Goal: Information Seeking & Learning: Compare options

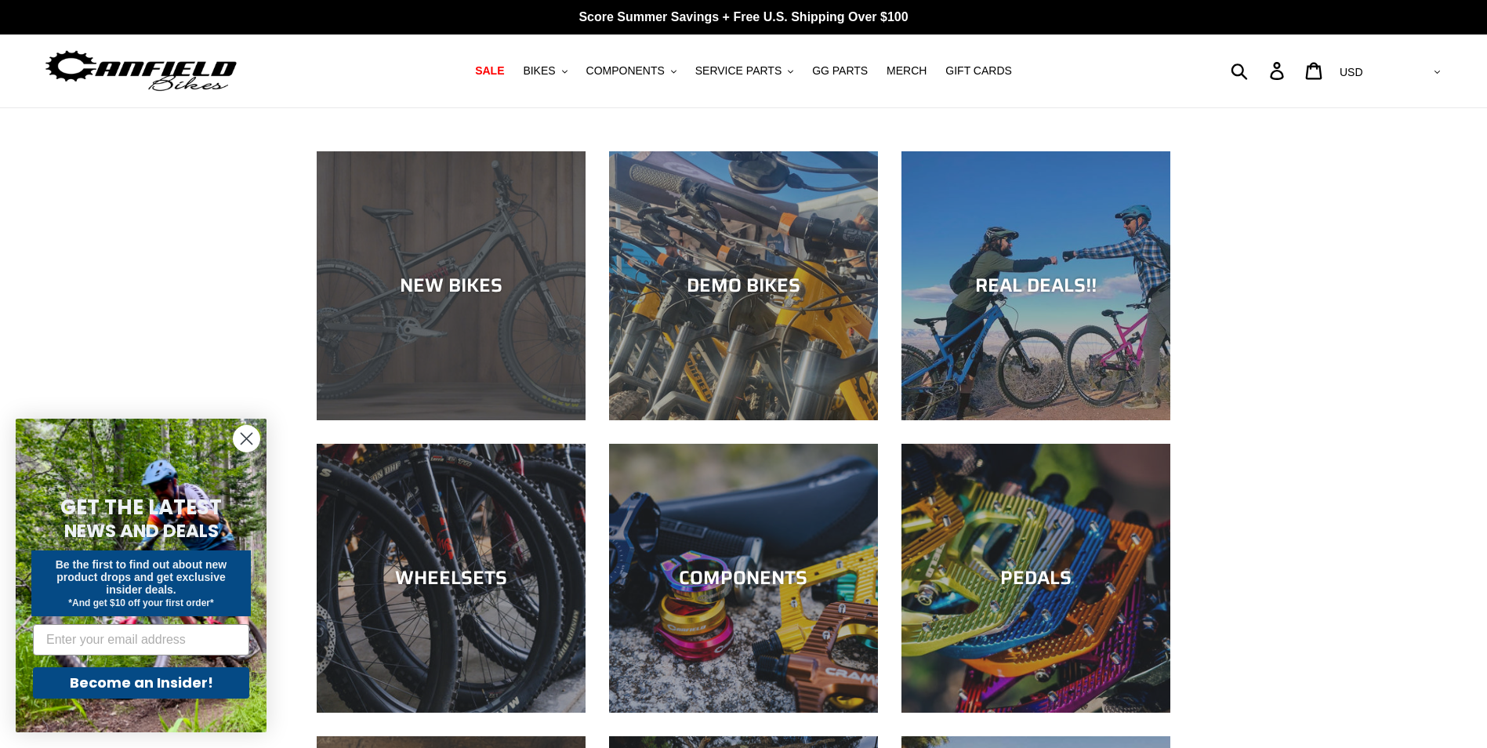
click at [487, 420] on div "NEW BIKES" at bounding box center [451, 420] width 269 height 0
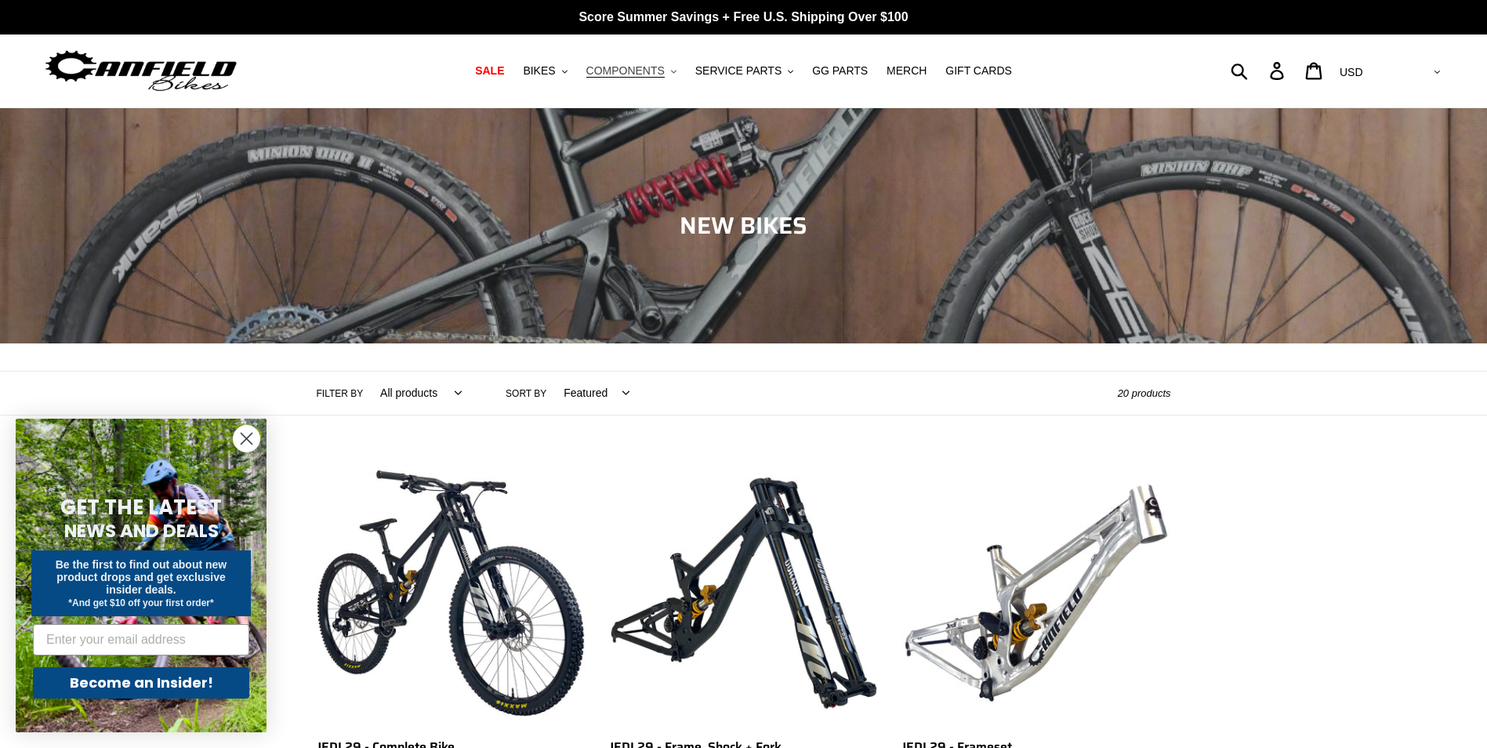
click at [651, 76] on span "COMPONENTS" at bounding box center [625, 70] width 78 height 13
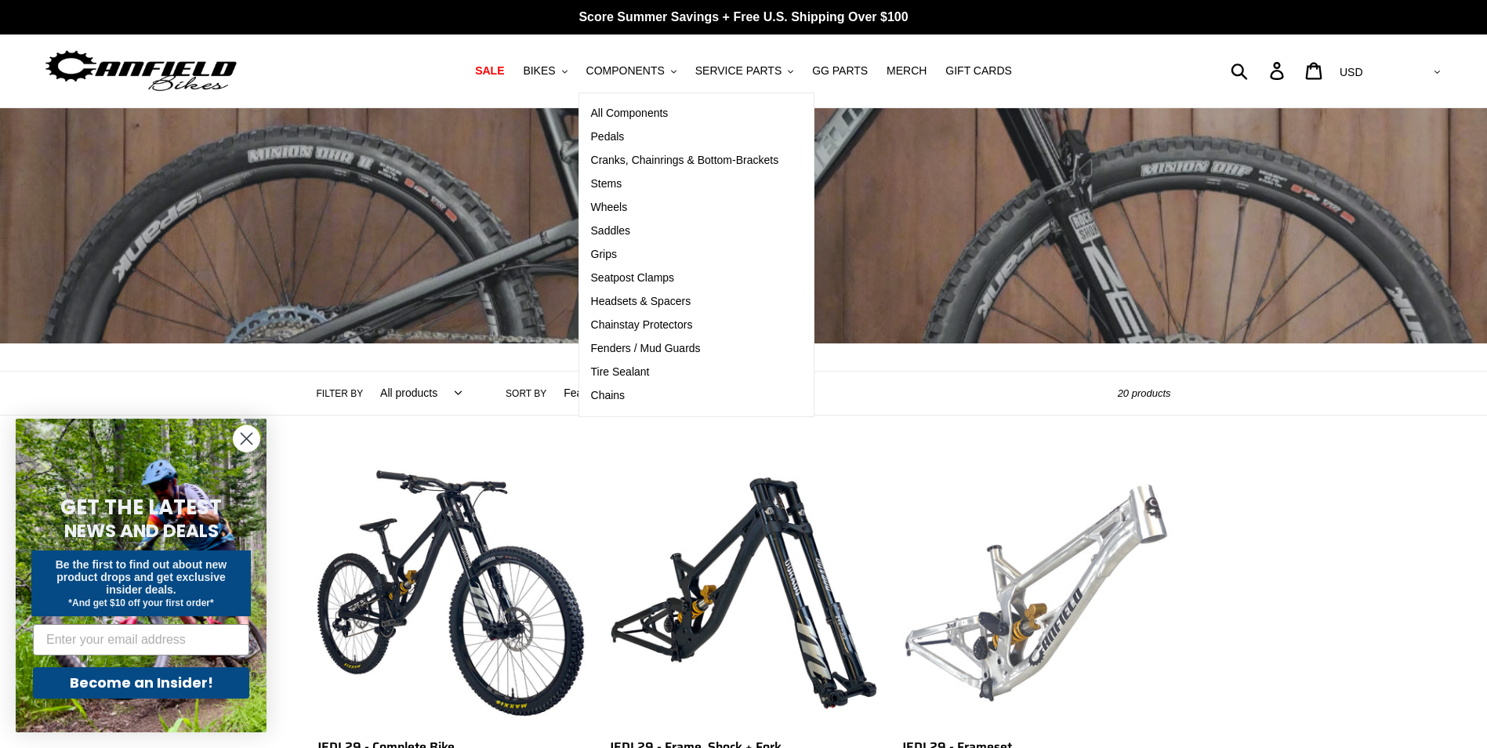
click at [971, 487] on link "JEDI 29 - Frameset" at bounding box center [1035, 642] width 269 height 367
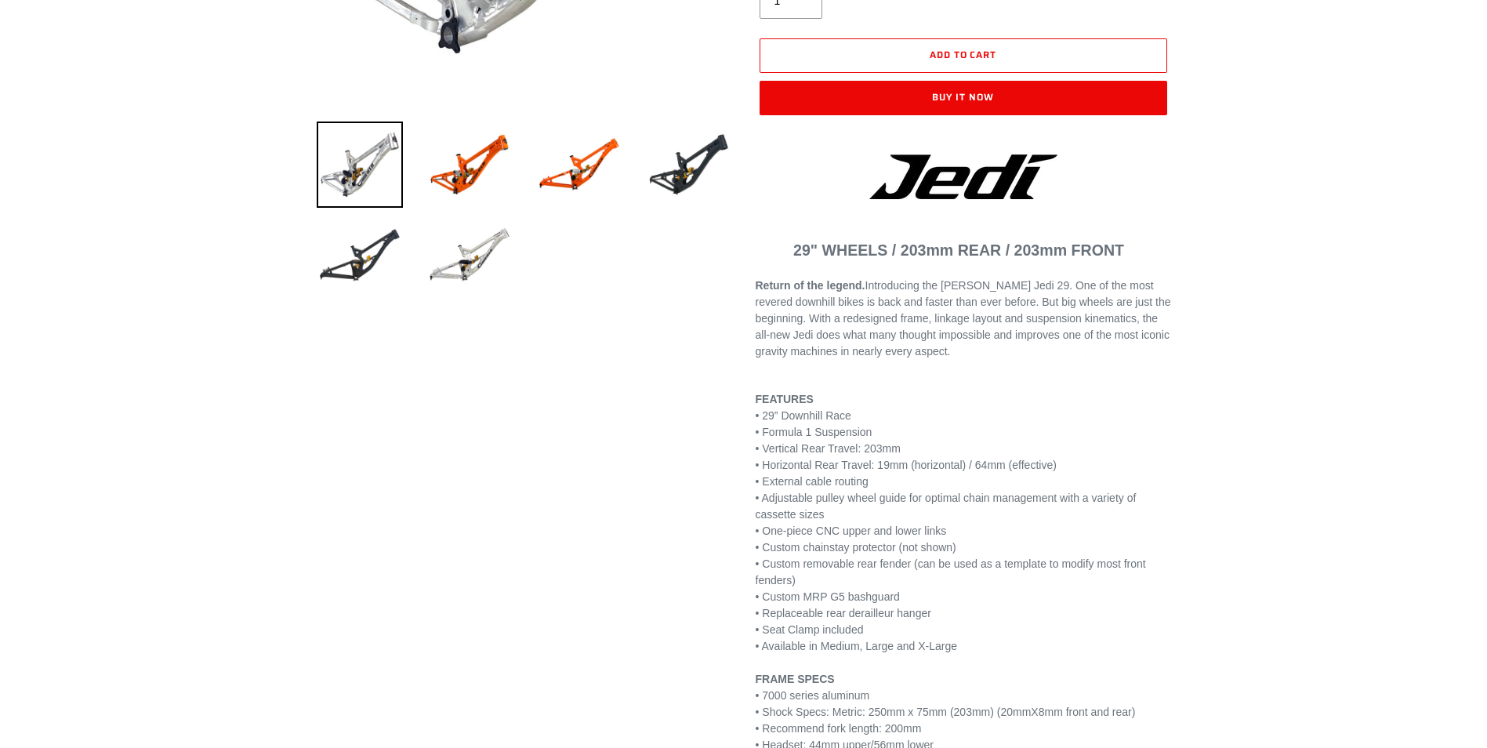
select select "highest-rating"
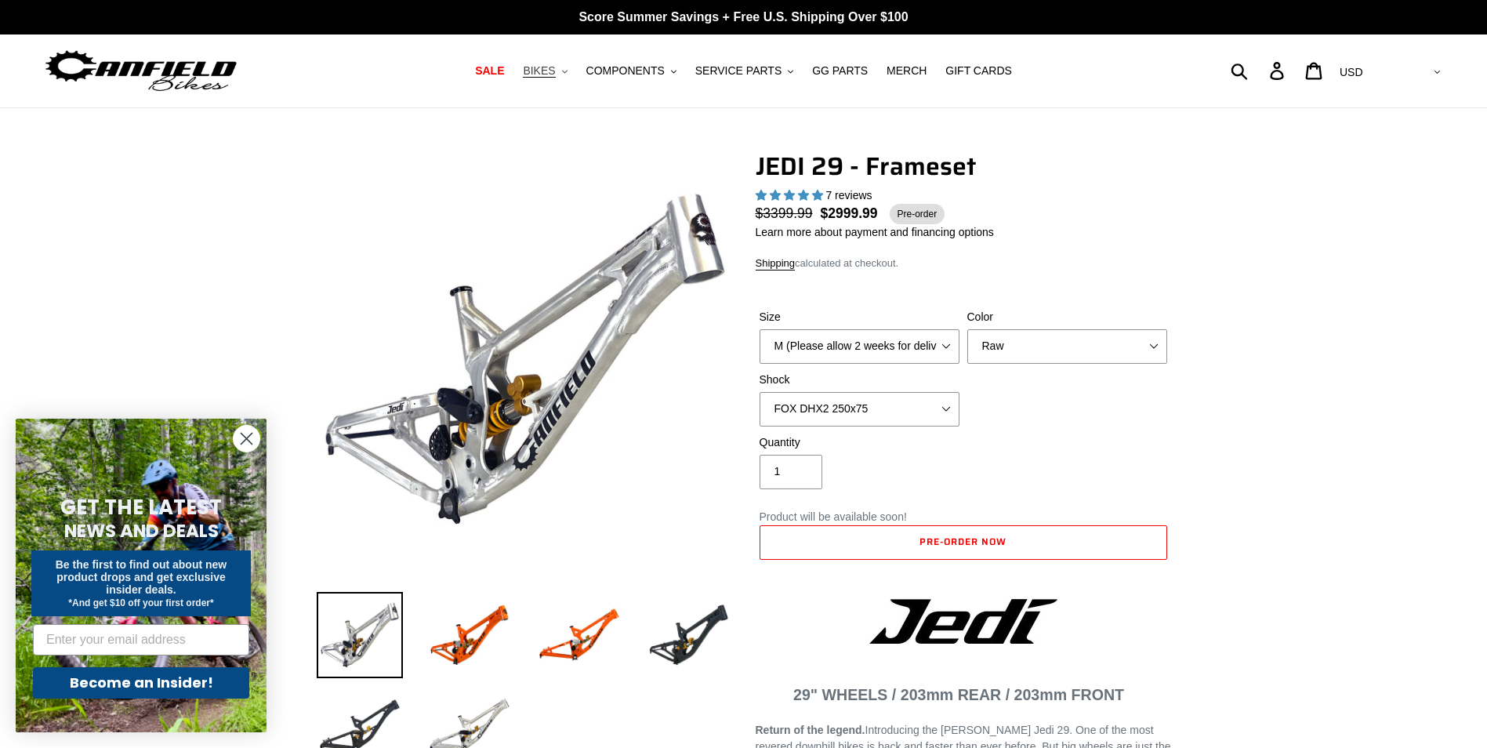
click at [555, 69] on span "BIKES" at bounding box center [539, 70] width 32 height 13
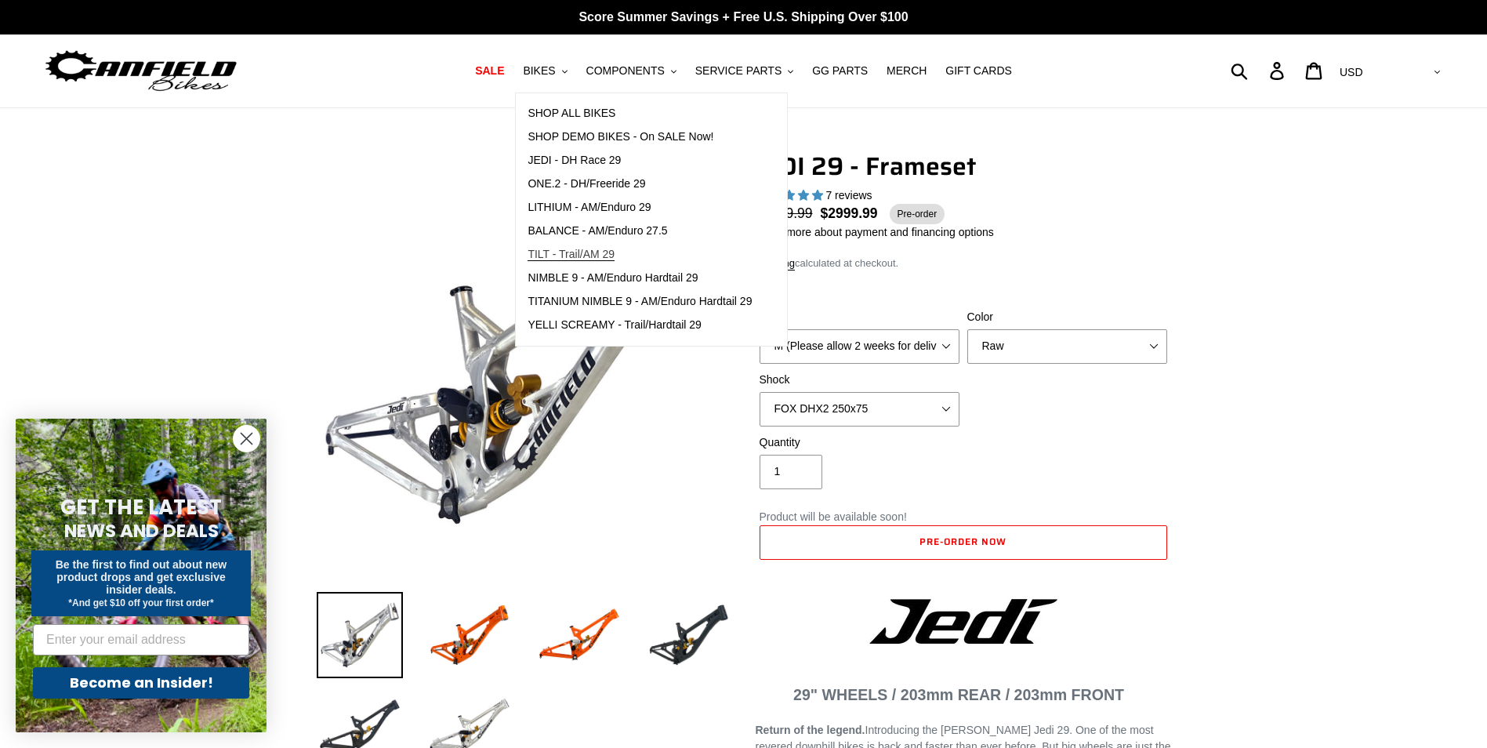
click at [589, 250] on span "TILT - Trail/AM 29" at bounding box center [571, 254] width 87 height 13
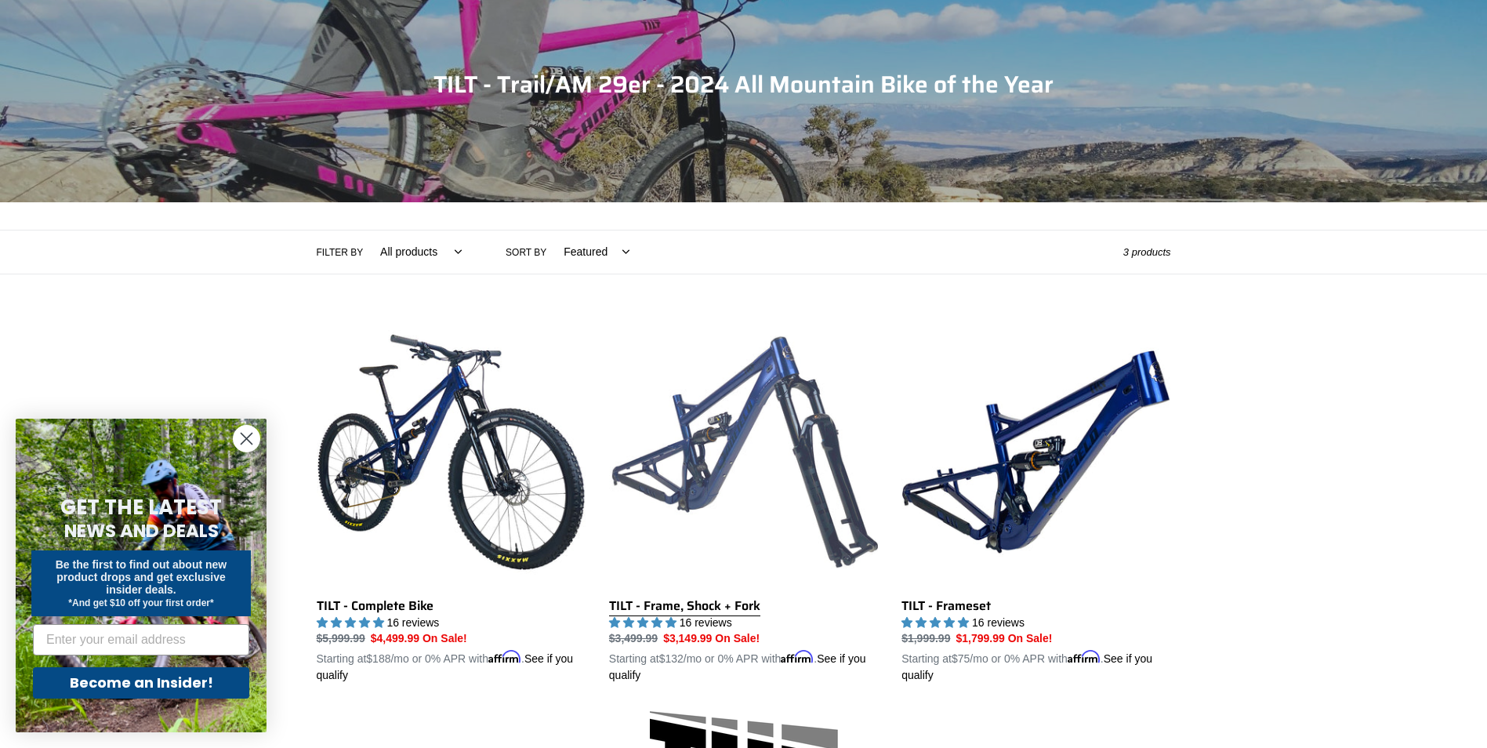
scroll to position [314, 0]
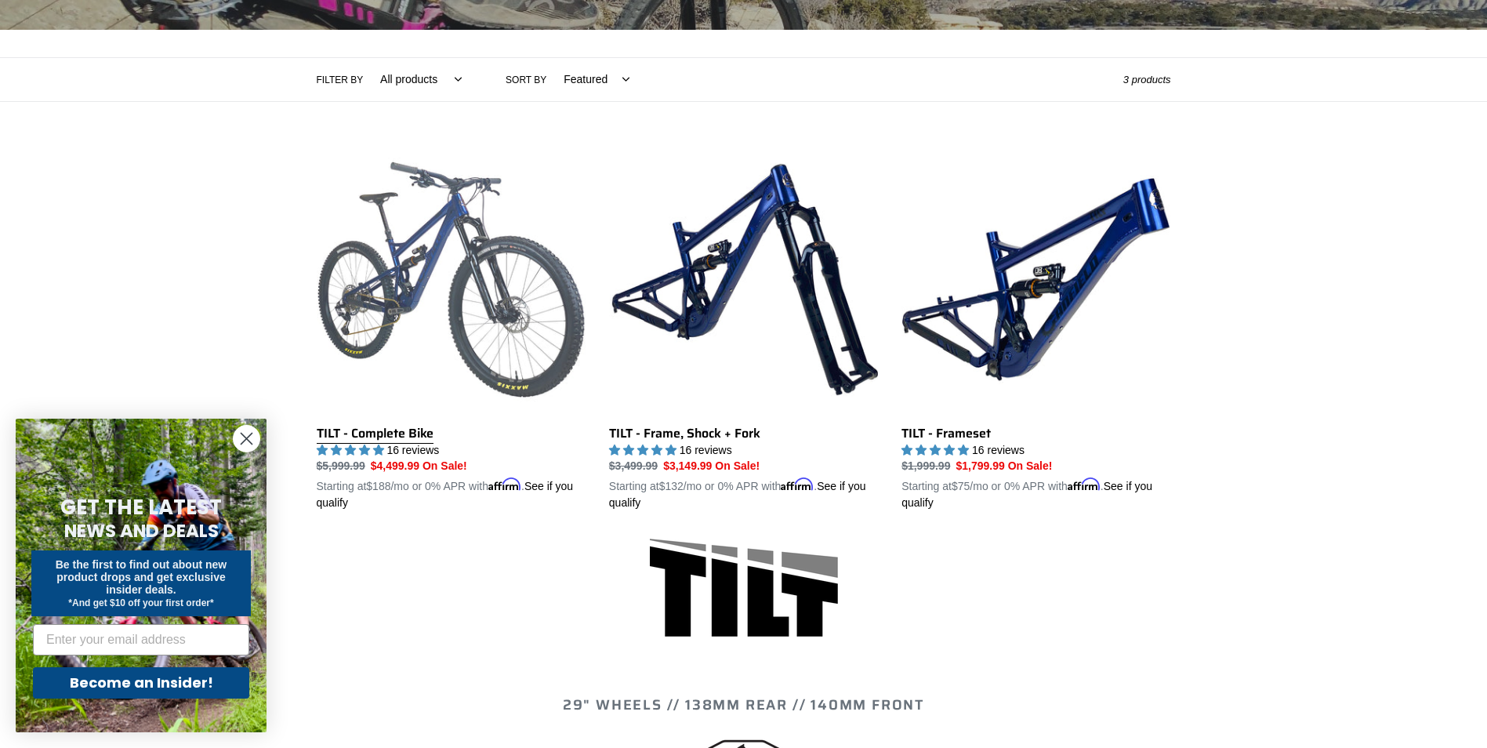
click at [407, 266] on link "TILT - Complete Bike" at bounding box center [451, 328] width 269 height 367
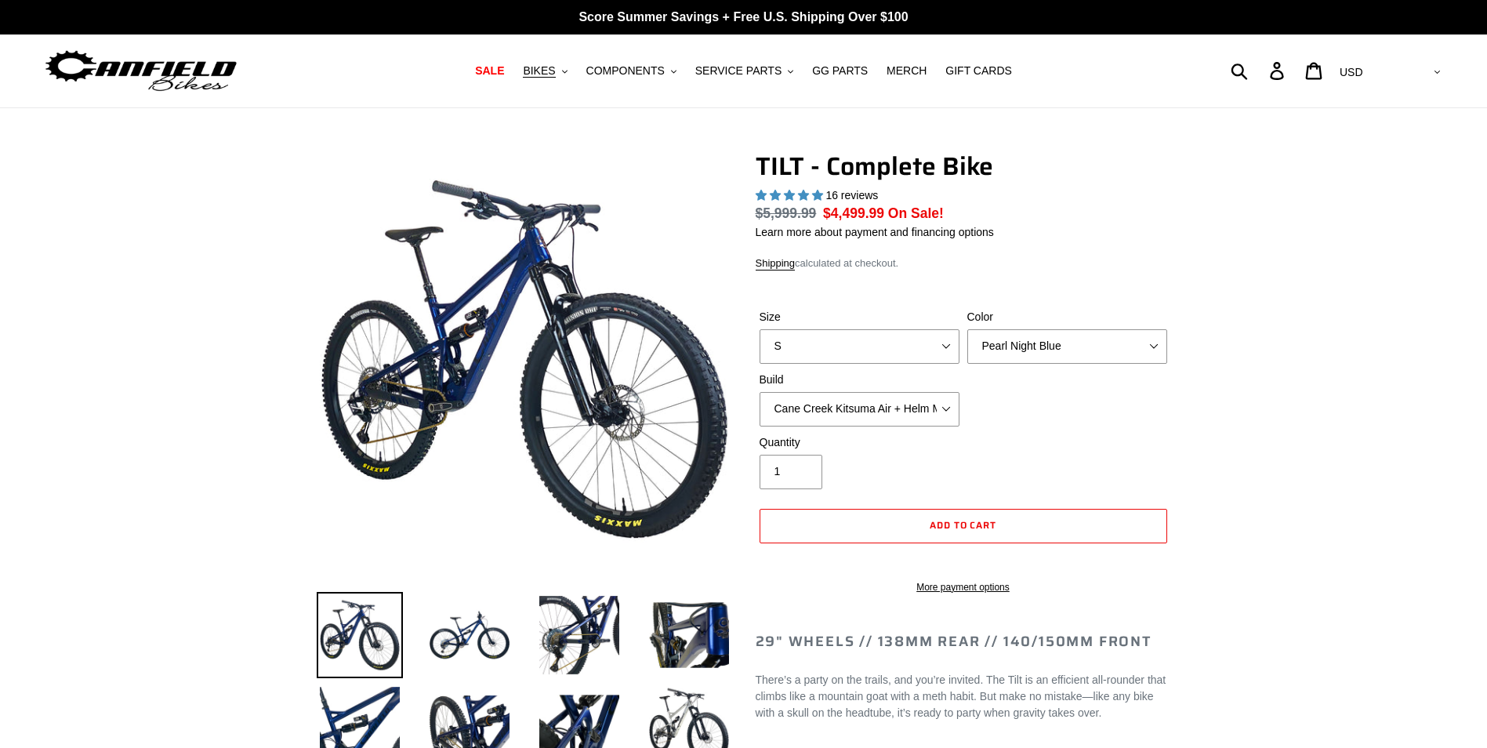
select select "highest-rating"
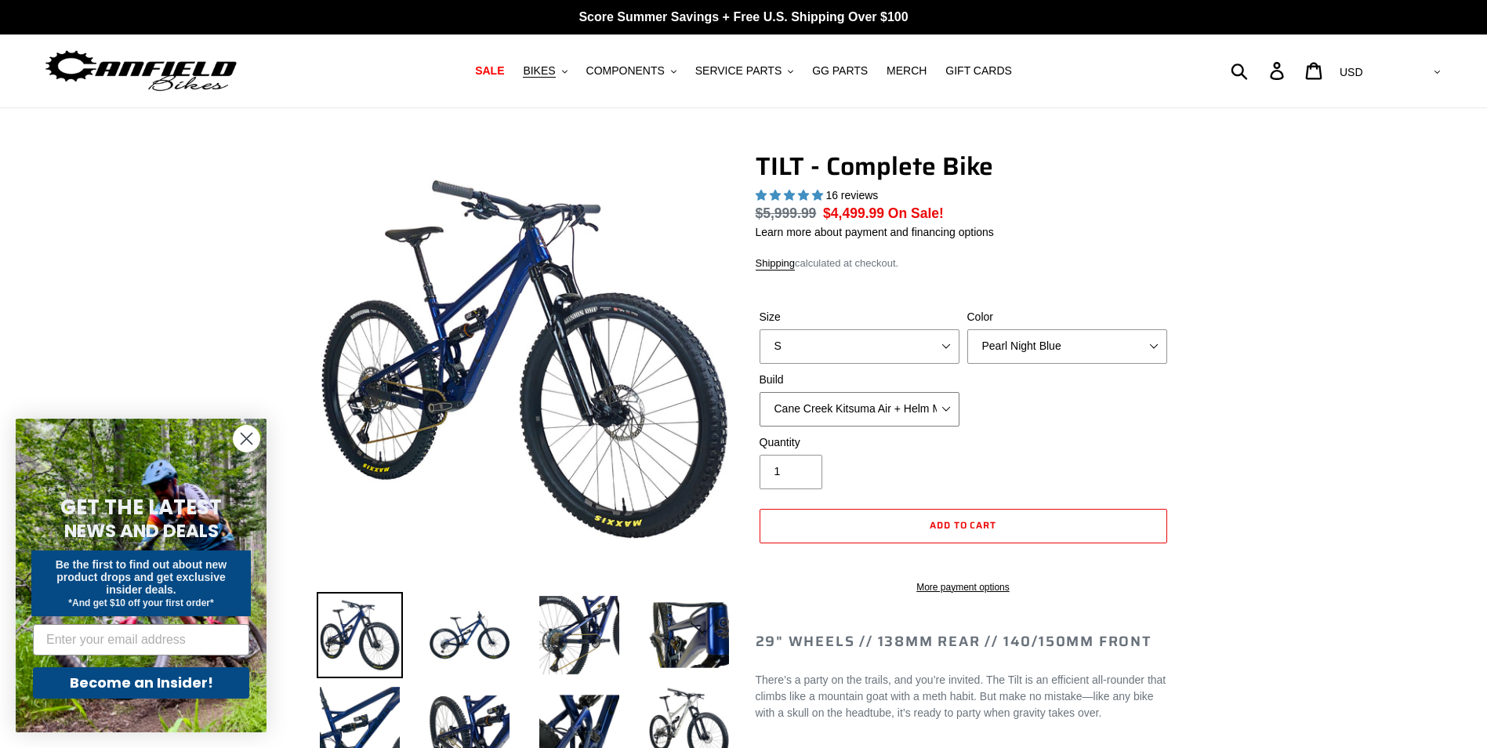
click at [918, 409] on select "Cane Creek Kitsuma Air + Helm MKII 140 + SRAM GX Cane Creek Kitsuma Air + Helm …" at bounding box center [860, 409] width 200 height 34
click at [843, 303] on form "Size S M L Color Pearl Night Blue Stealth Silver Raw Build Cane Creek Kitsuma A…" at bounding box center [963, 447] width 415 height 326
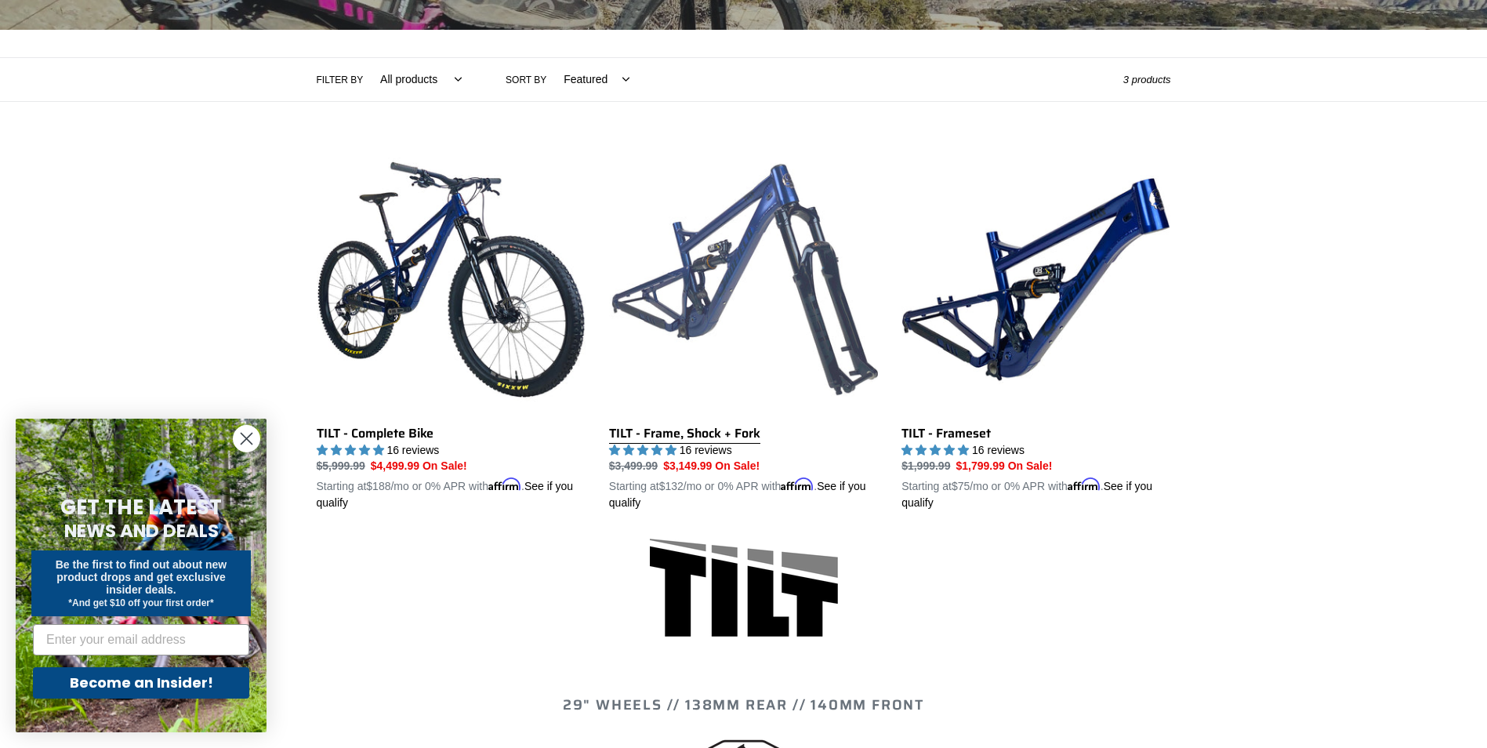
click at [760, 219] on link "TILT - Frame, Shock + Fork" at bounding box center [743, 328] width 269 height 367
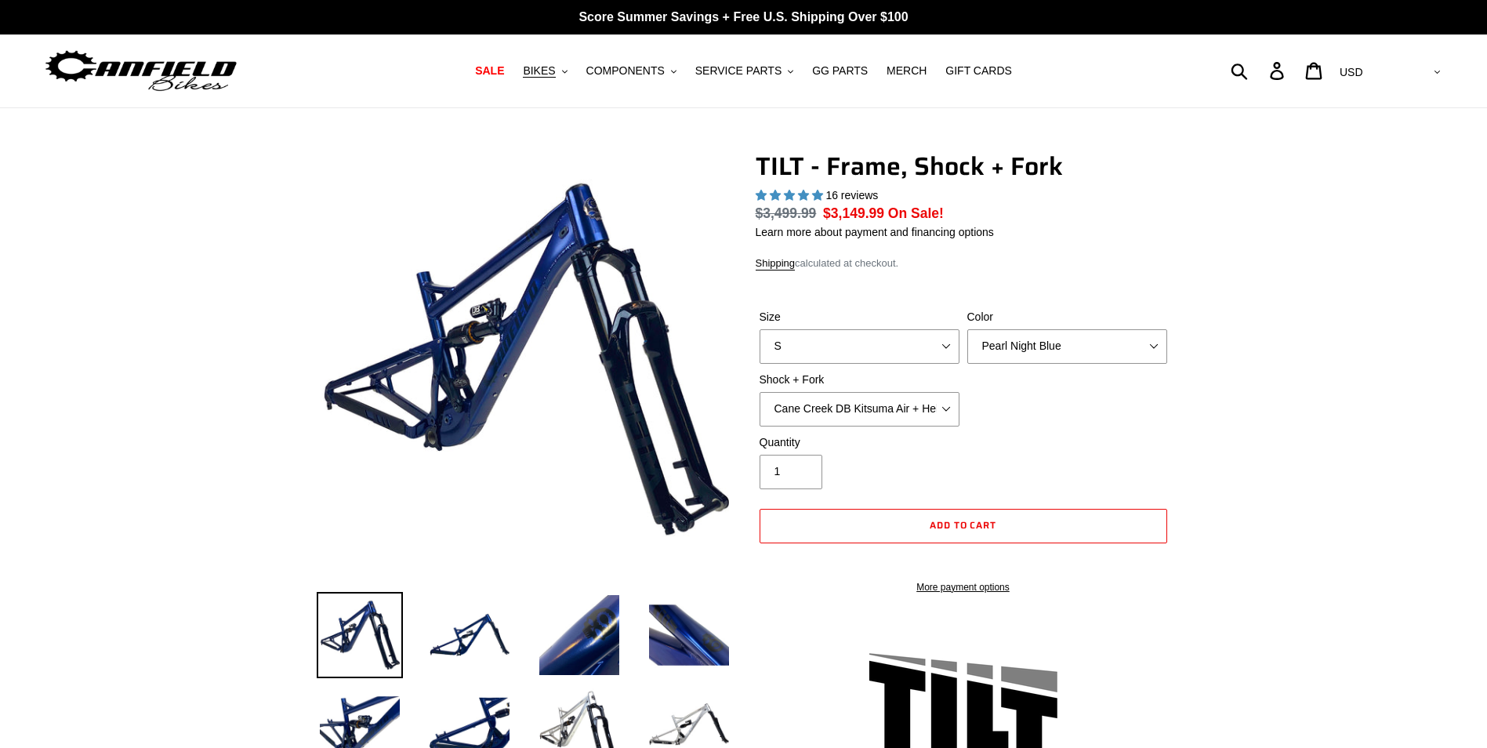
select select "highest-rating"
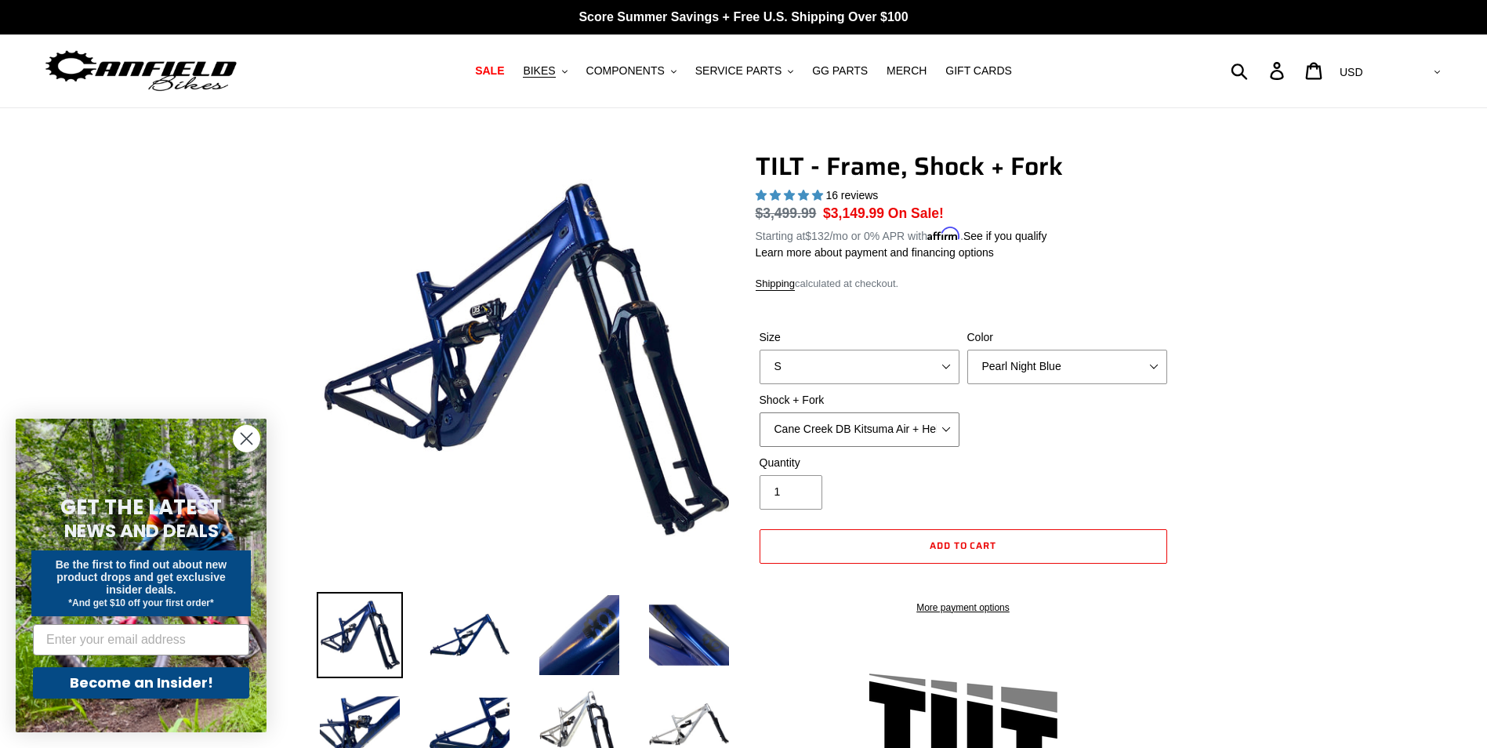
click at [902, 426] on select "Cane Creek DB Kitsuma Air + Helm MKII 140mm Cane Creek DB Kitsuma Air + Fox 36 …" at bounding box center [860, 429] width 200 height 34
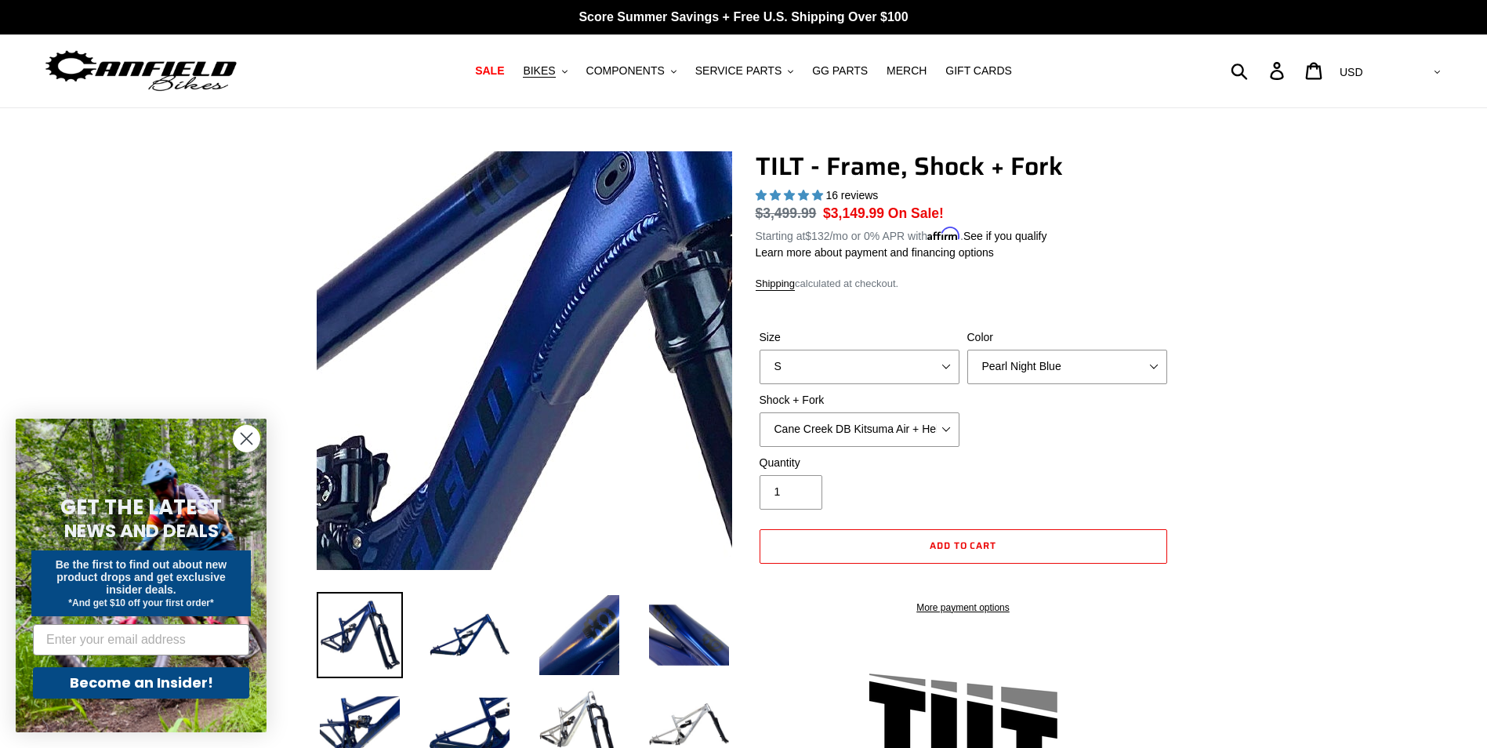
click at [546, 249] on img at bounding box center [459, 674] width 1605 height 1605
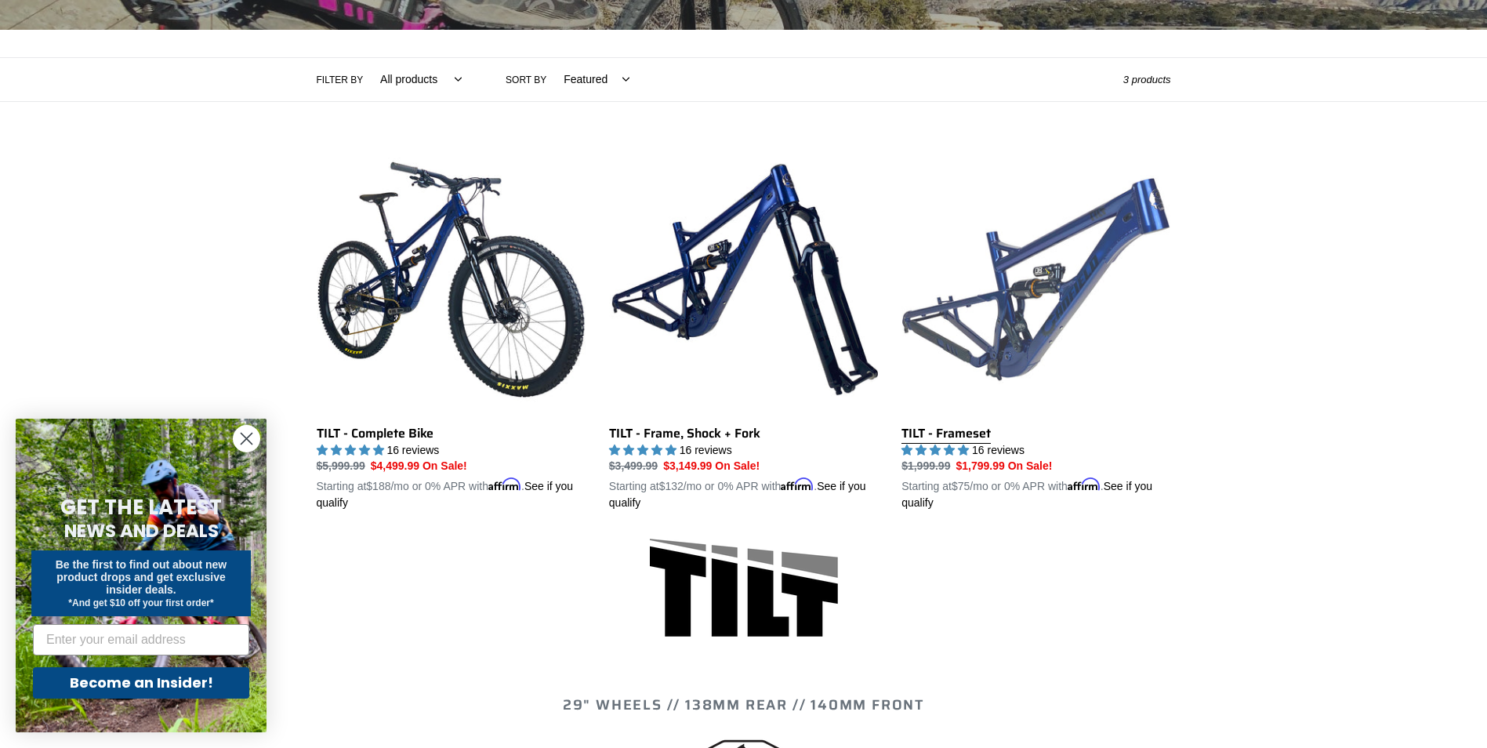
click at [997, 258] on link "TILT - Frameset" at bounding box center [1035, 328] width 269 height 367
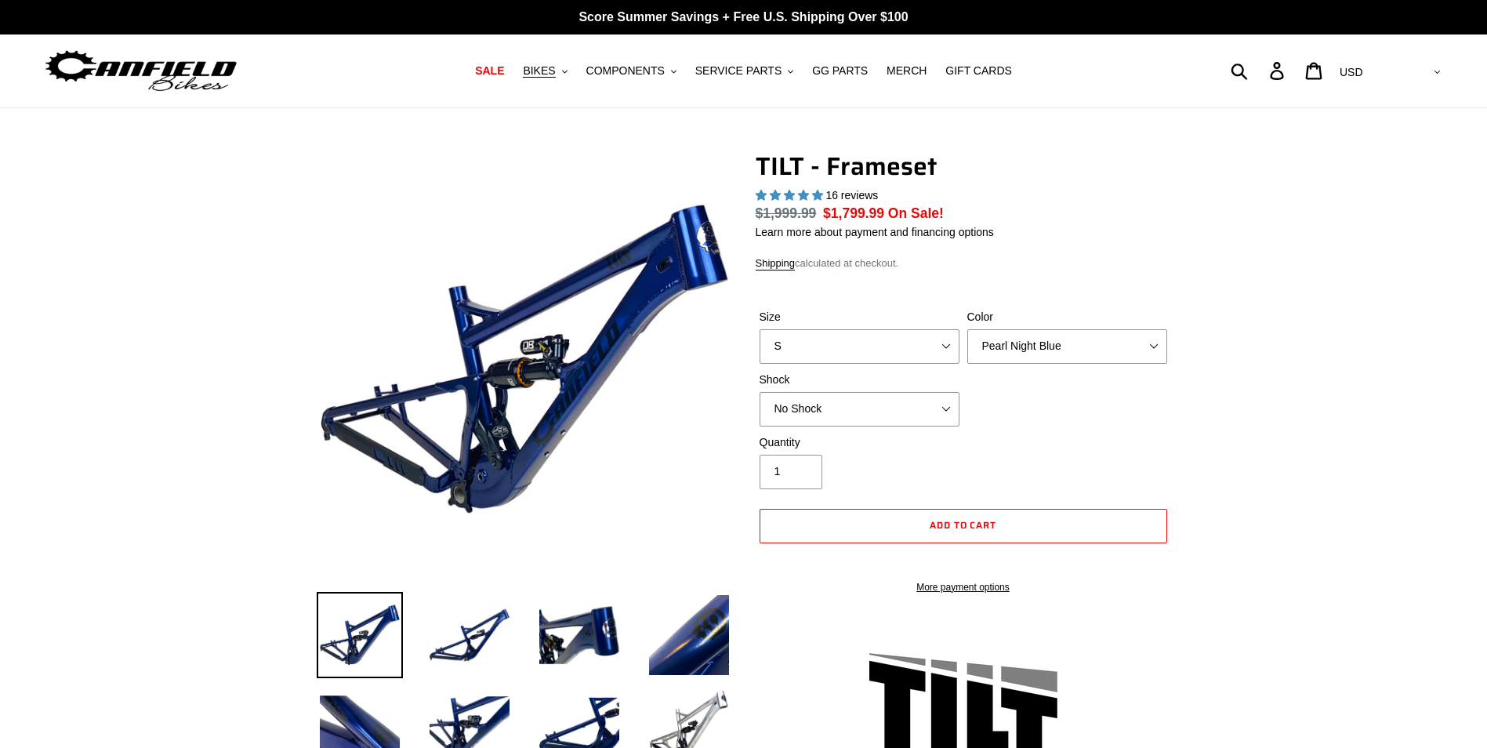
select select "highest-rating"
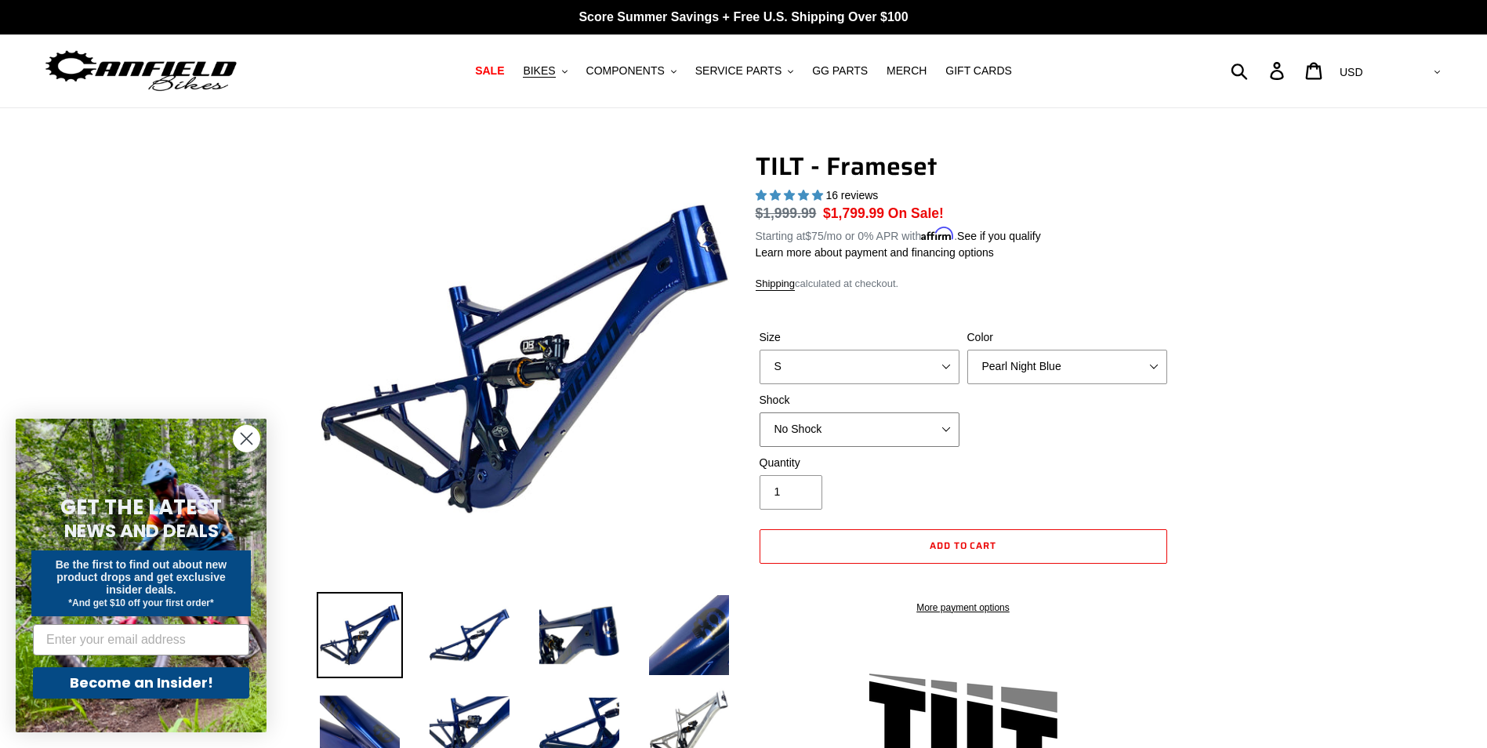
click at [914, 416] on select "No Shock Cane Creek DB Kitsuma Air RockShox Deluxe Ultimate Fox FLOAT X EXT Sto…" at bounding box center [860, 429] width 200 height 34
drag, startPoint x: 123, startPoint y: 239, endPoint x: 130, endPoint y: 252, distance: 15.1
